Goal: Task Accomplishment & Management: Complete application form

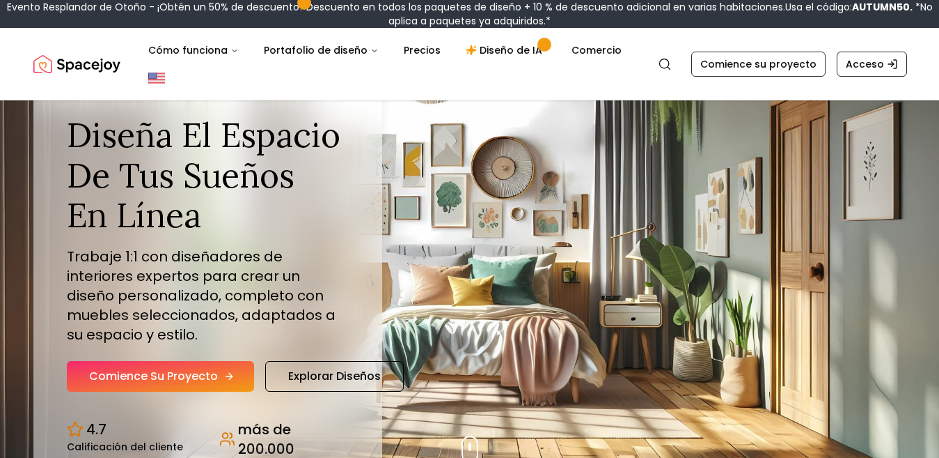
click at [219, 382] on link "Comience su proyecto" at bounding box center [160, 376] width 187 height 31
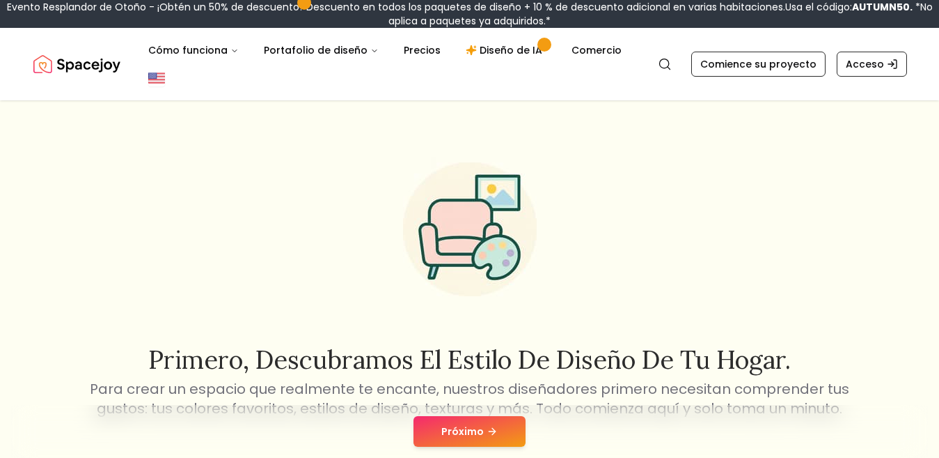
click at [501, 432] on button "Próximo" at bounding box center [470, 431] width 112 height 31
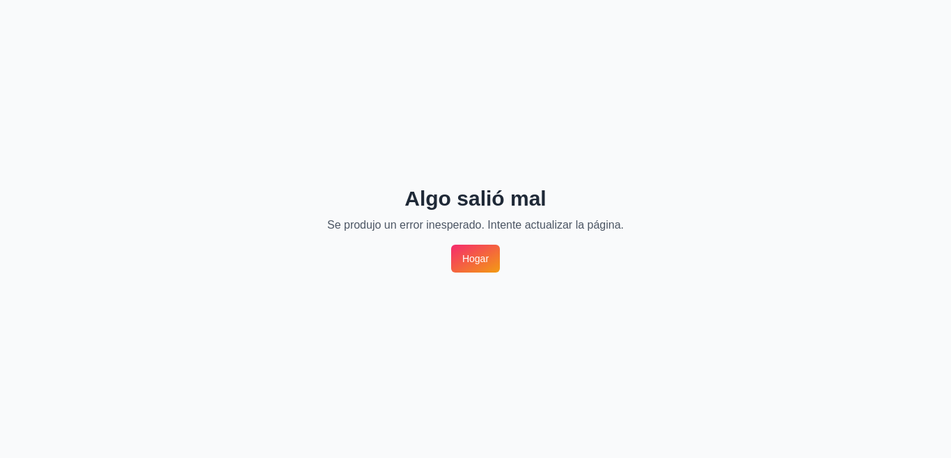
click at [470, 249] on link "Hogar" at bounding box center [475, 258] width 49 height 28
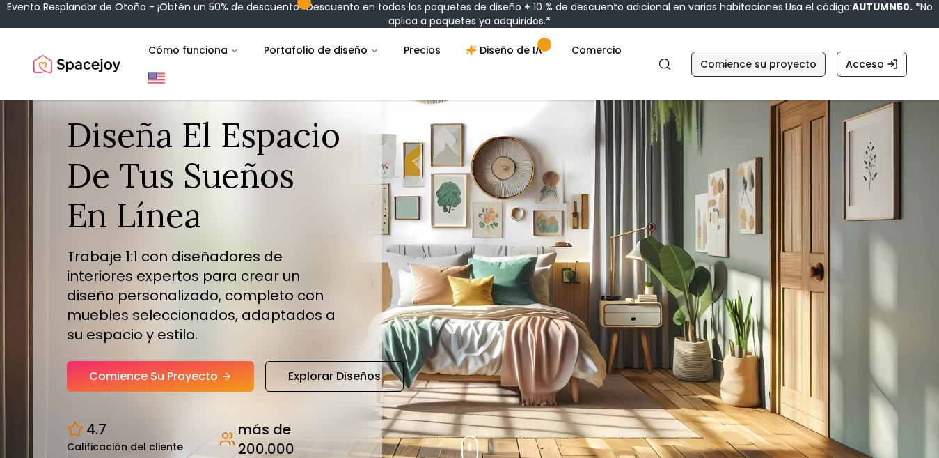
click at [785, 66] on font "Comience su proyecto" at bounding box center [759, 64] width 116 height 14
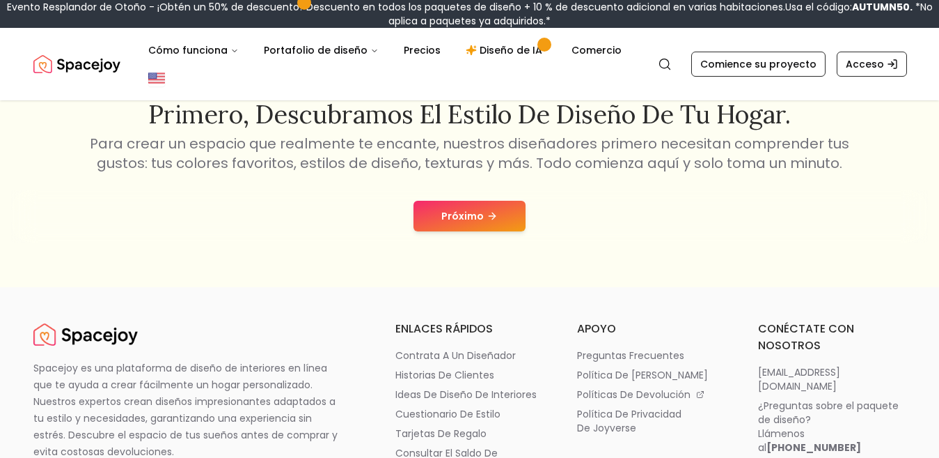
scroll to position [292, 0]
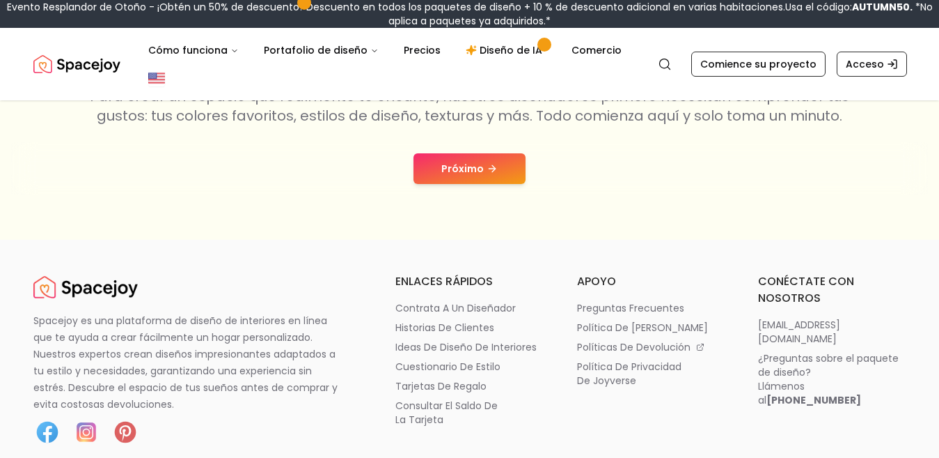
click at [868, 36] on nav "Alegría espacial Buscar Cómo funciona Portafolio de diseño Precios Diseño de IA…" at bounding box center [469, 64] width 873 height 72
click at [862, 64] on font "Acceso" at bounding box center [865, 64] width 38 height 14
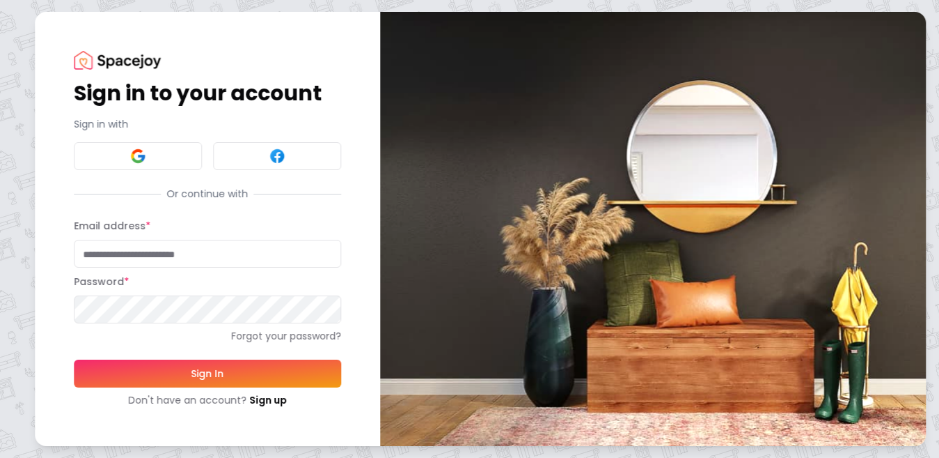
scroll to position [24, 0]
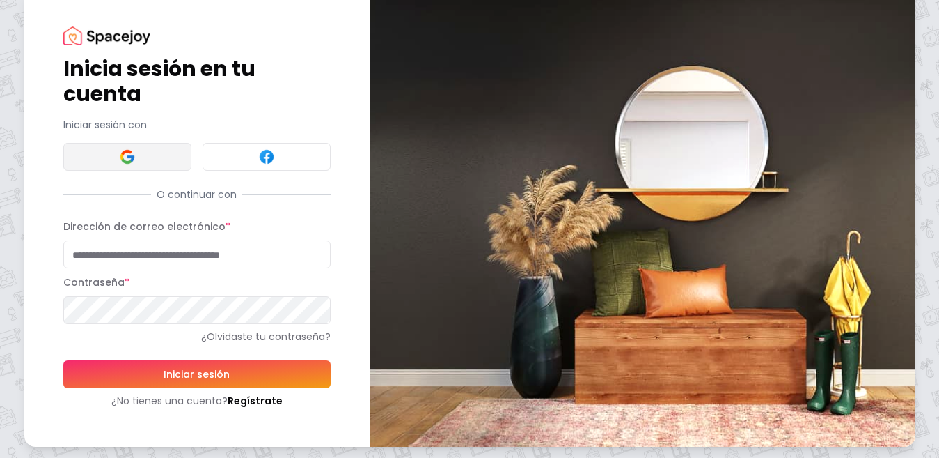
click at [175, 161] on button at bounding box center [127, 157] width 128 height 28
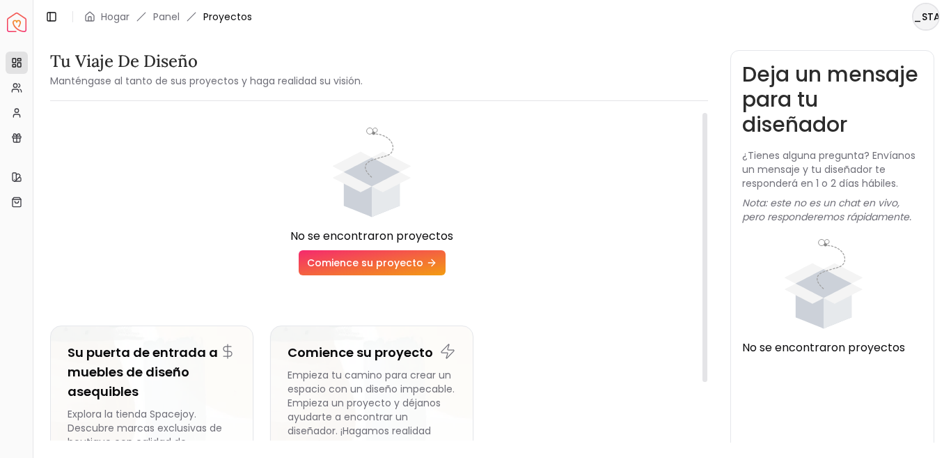
click at [390, 265] on font "Comience su proyecto" at bounding box center [365, 263] width 116 height 14
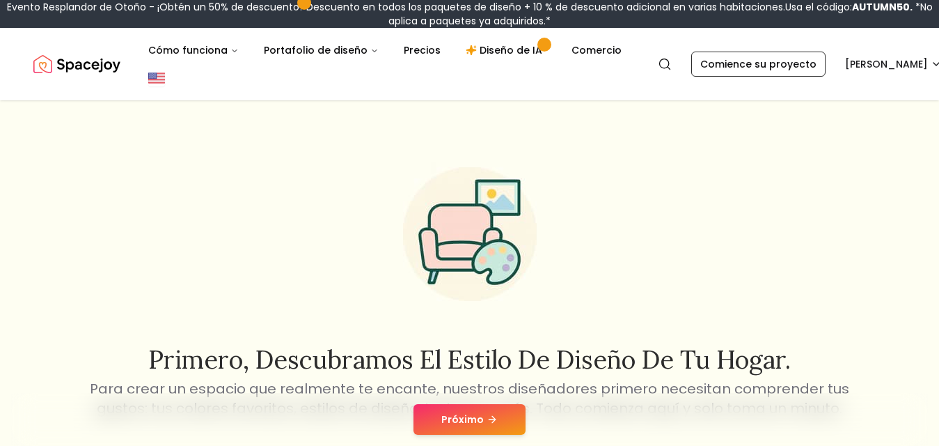
click at [447, 412] on button "Próximo" at bounding box center [470, 419] width 112 height 31
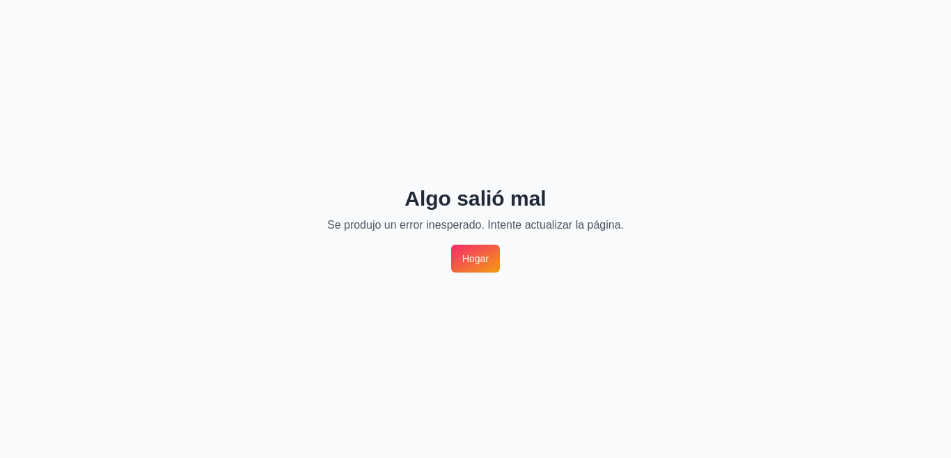
click at [473, 257] on font "Hogar" at bounding box center [475, 258] width 26 height 11
